Goal: Transaction & Acquisition: Purchase product/service

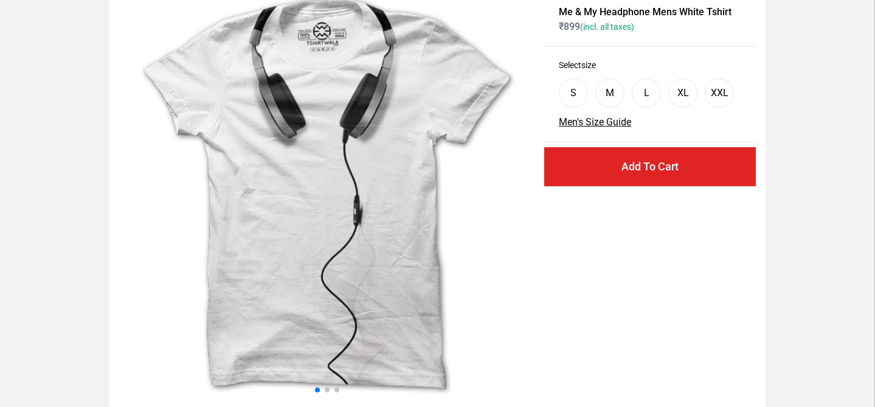
scroll to position [73, 0]
click at [327, 392] on span at bounding box center [327, 390] width 5 height 5
click at [337, 392] on span at bounding box center [337, 390] width 5 height 5
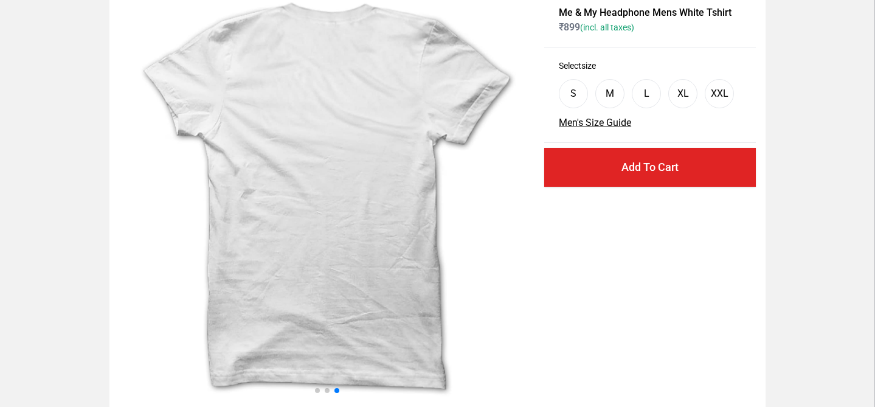
click at [327, 390] on span at bounding box center [327, 390] width 5 height 5
click at [327, 392] on span at bounding box center [327, 390] width 5 height 5
click at [337, 392] on span at bounding box center [337, 390] width 5 height 5
click at [322, 389] on div at bounding box center [326, 390] width 415 height 15
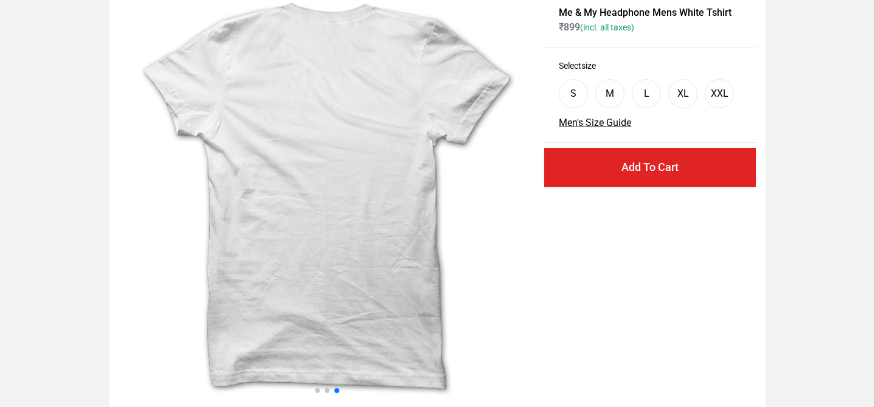
click at [319, 389] on div at bounding box center [326, 390] width 415 height 15
click at [317, 389] on span at bounding box center [317, 390] width 5 height 5
click at [425, 226] on img at bounding box center [326, 195] width 415 height 415
click at [509, 156] on img at bounding box center [326, 195] width 415 height 415
click at [540, 144] on div "Me & My Headphone Mens White Tshirt ₹ 899 (incl. all taxes) Select size S M L X…" at bounding box center [437, 196] width 656 height 434
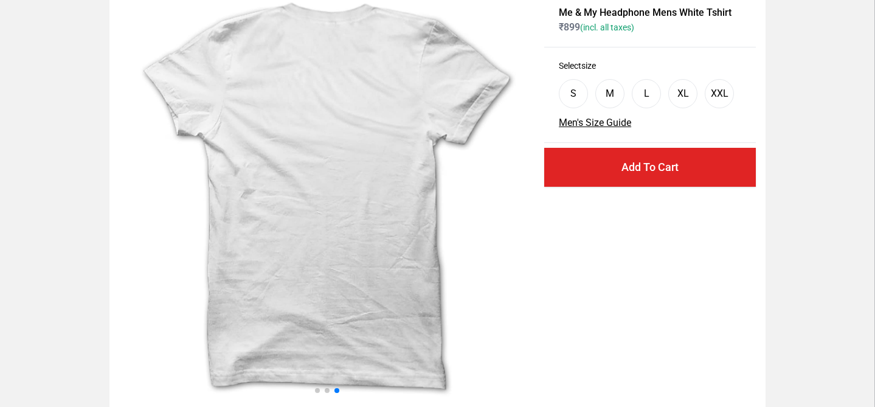
click at [325, 394] on div at bounding box center [326, 390] width 415 height 15
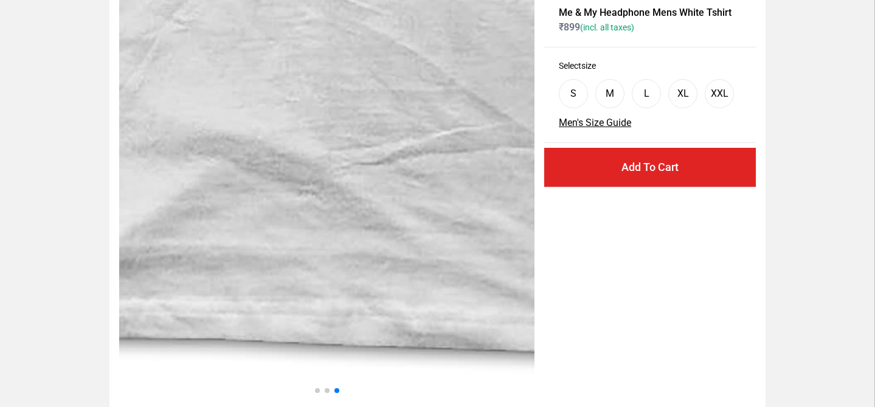
click at [325, 391] on span at bounding box center [327, 390] width 5 height 5
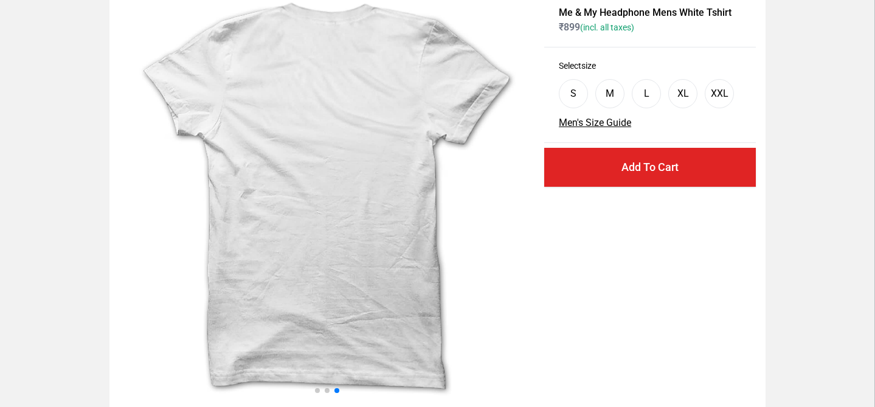
click at [325, 391] on span at bounding box center [327, 390] width 5 height 5
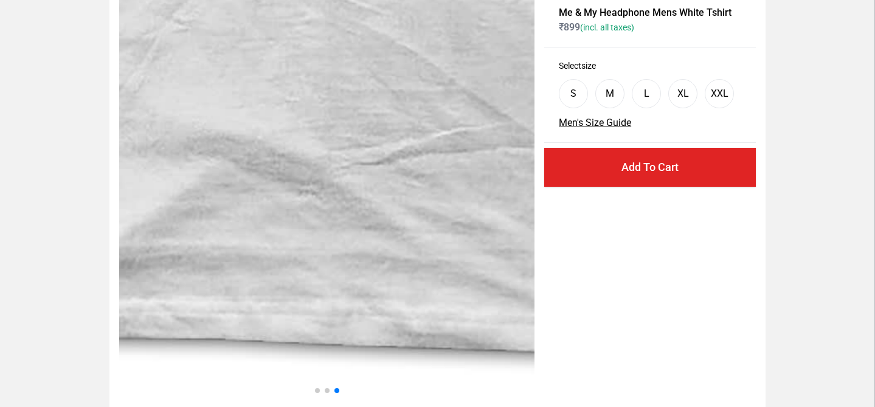
click at [321, 391] on div at bounding box center [326, 390] width 415 height 15
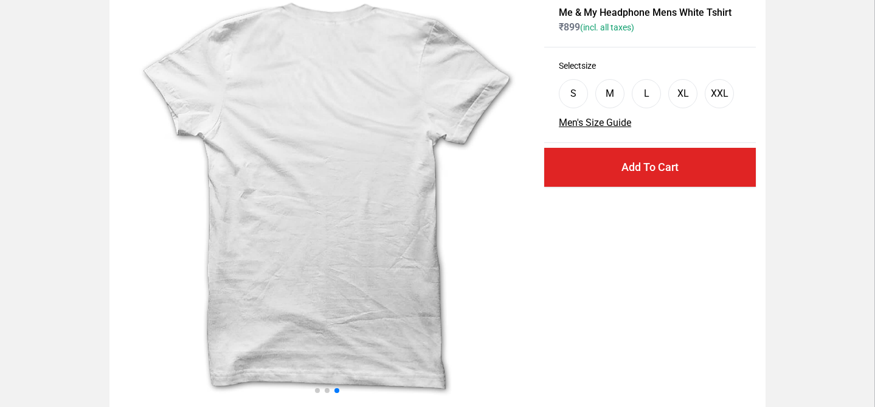
click at [320, 392] on div at bounding box center [326, 390] width 415 height 15
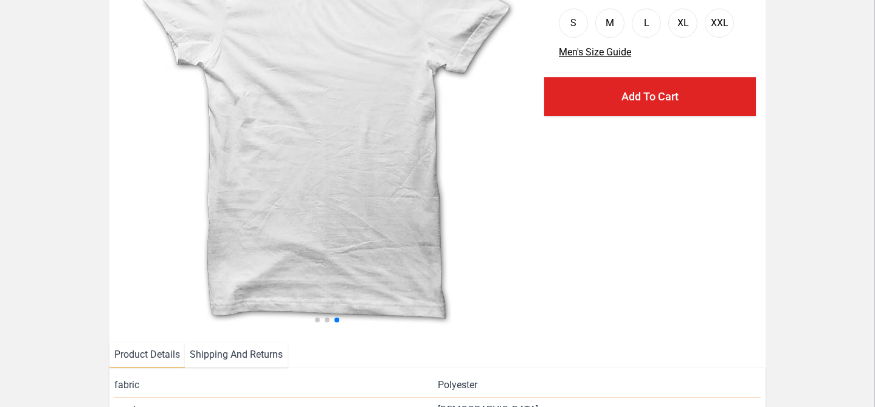
scroll to position [145, 0]
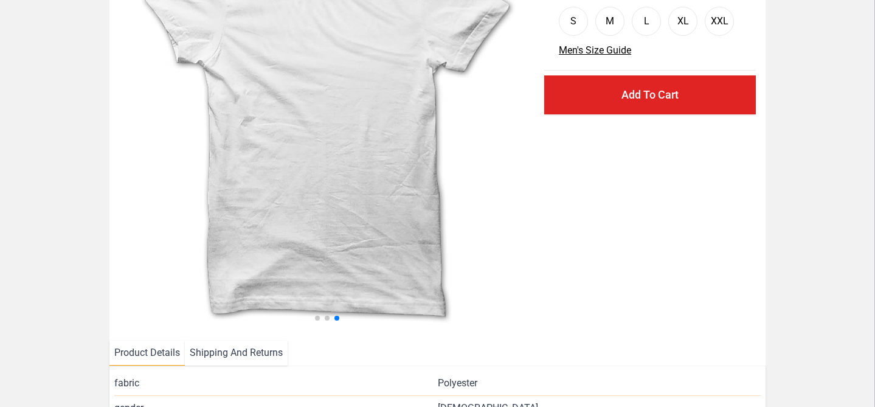
click at [330, 318] on div at bounding box center [326, 317] width 415 height 15
click at [315, 319] on span at bounding box center [317, 318] width 5 height 5
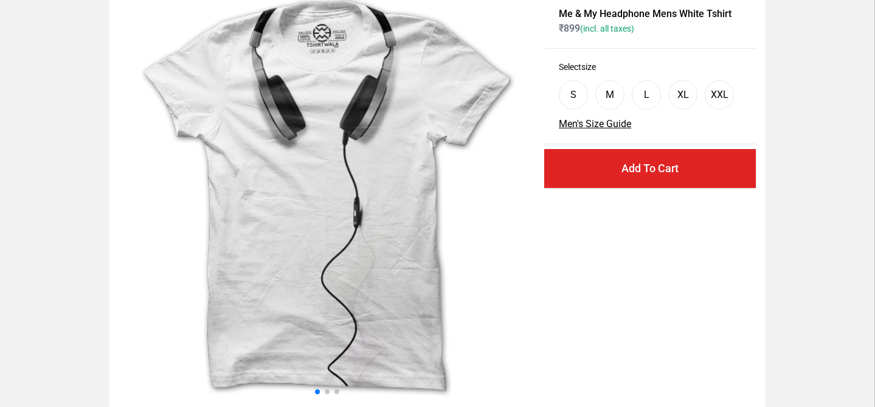
scroll to position [66, 0]
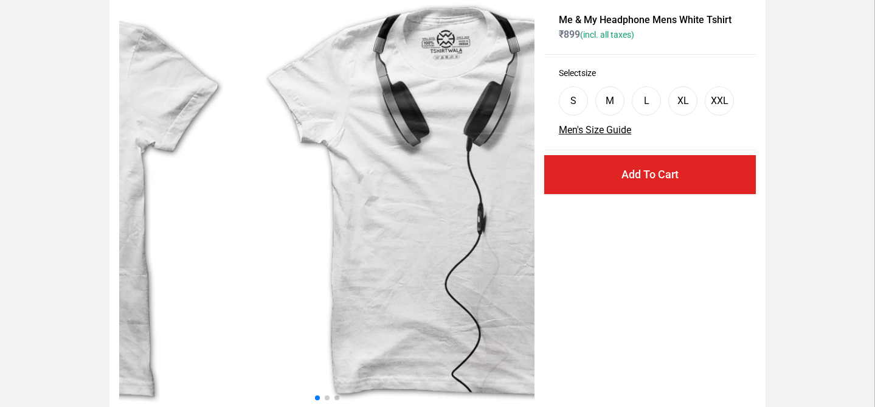
click at [243, 80] on div at bounding box center [34, 203] width 415 height 415
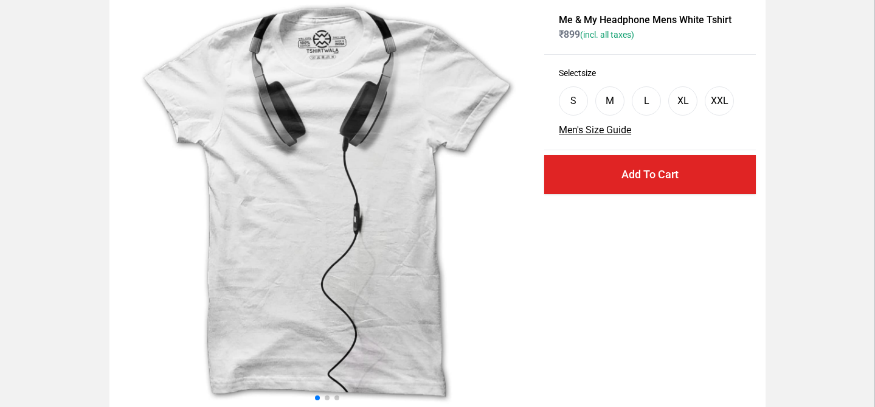
click at [347, 133] on img at bounding box center [326, 203] width 415 height 415
click at [336, 11] on img at bounding box center [326, 203] width 415 height 415
click at [324, 0] on html "X X X Me & My Headphone Mens White Tshirt ₹ 899 (incl. all taxes) Select size S…" at bounding box center [437, 327] width 875 height 786
click at [350, 0] on html "X X X Me & My Headphone Mens White Tshirt ₹ 899 (incl. all taxes) Select size S…" at bounding box center [437, 327] width 875 height 786
drag, startPoint x: 559, startPoint y: 21, endPoint x: 730, endPoint y: 22, distance: 171.5
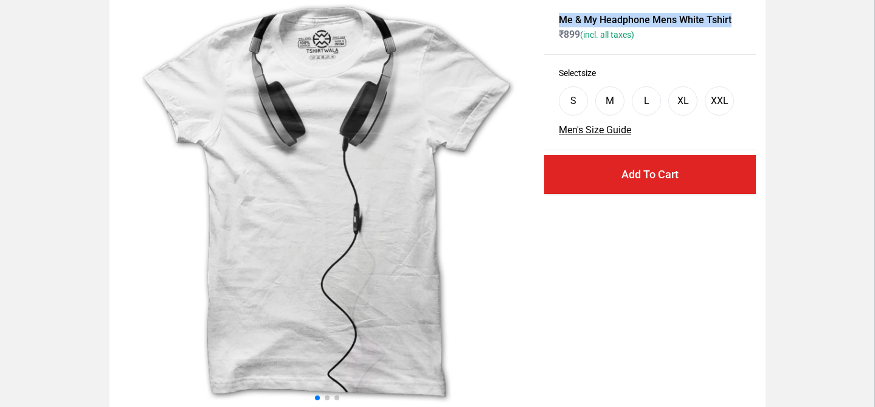
click at [730, 22] on h1 "Me & My Headphone Mens White Tshirt" at bounding box center [650, 20] width 182 height 15
copy h1 "Me & My Headphone Mens White Tshirt"
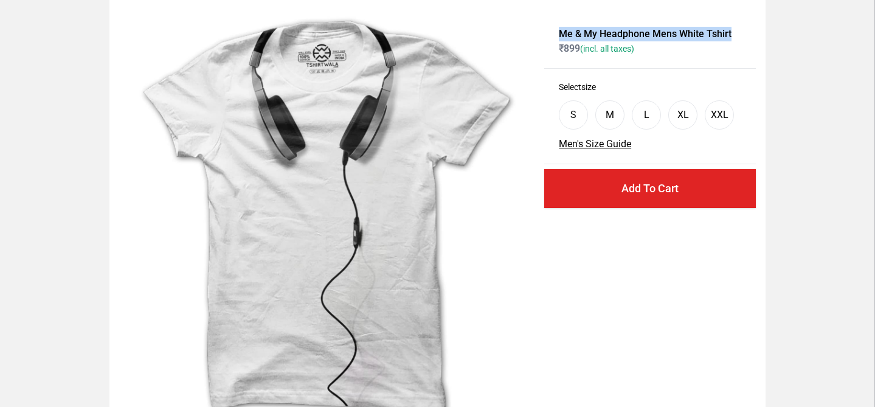
scroll to position [0, 0]
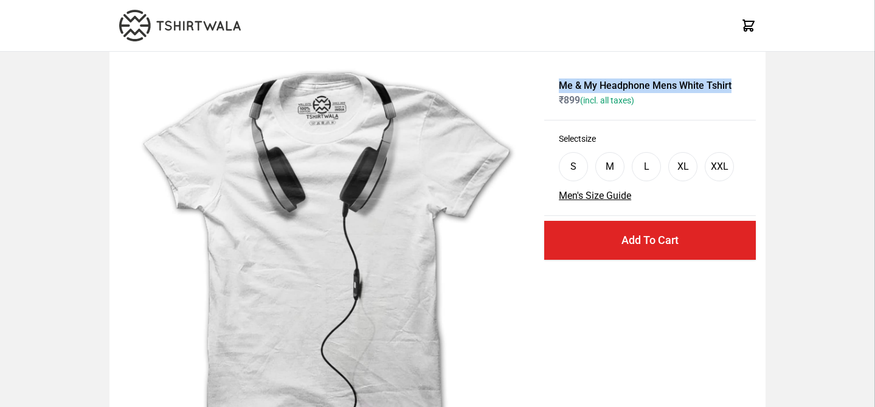
click at [218, 15] on img at bounding box center [180, 26] width 122 height 32
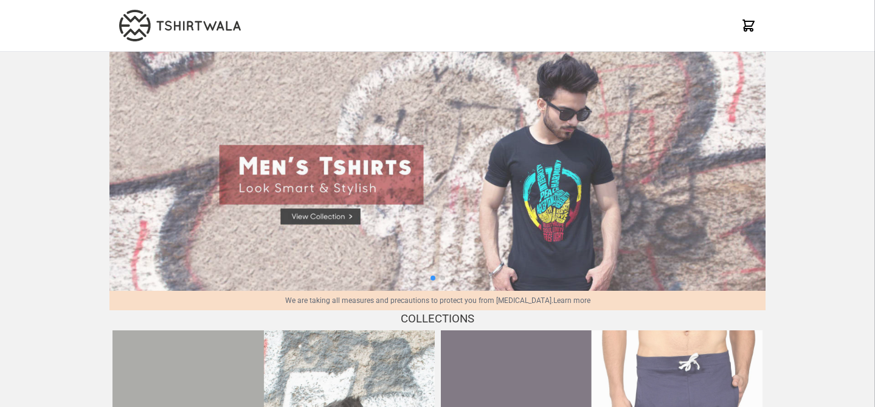
click at [218, 30] on img at bounding box center [180, 26] width 122 height 32
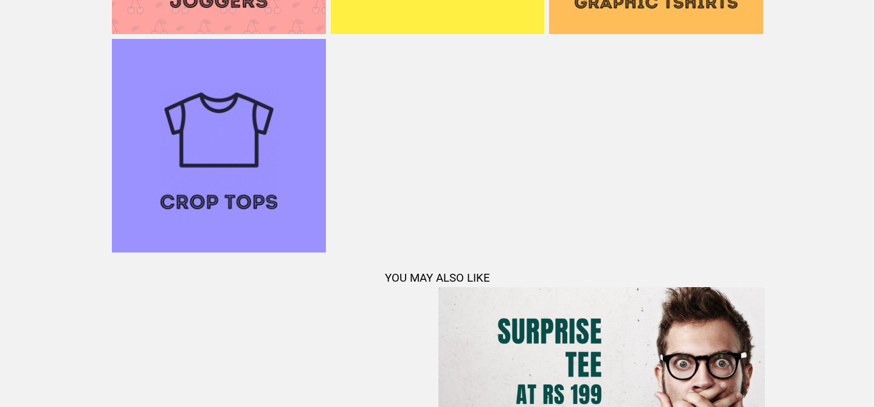
scroll to position [1403, 0]
